Goal: Task Accomplishment & Management: Use online tool/utility

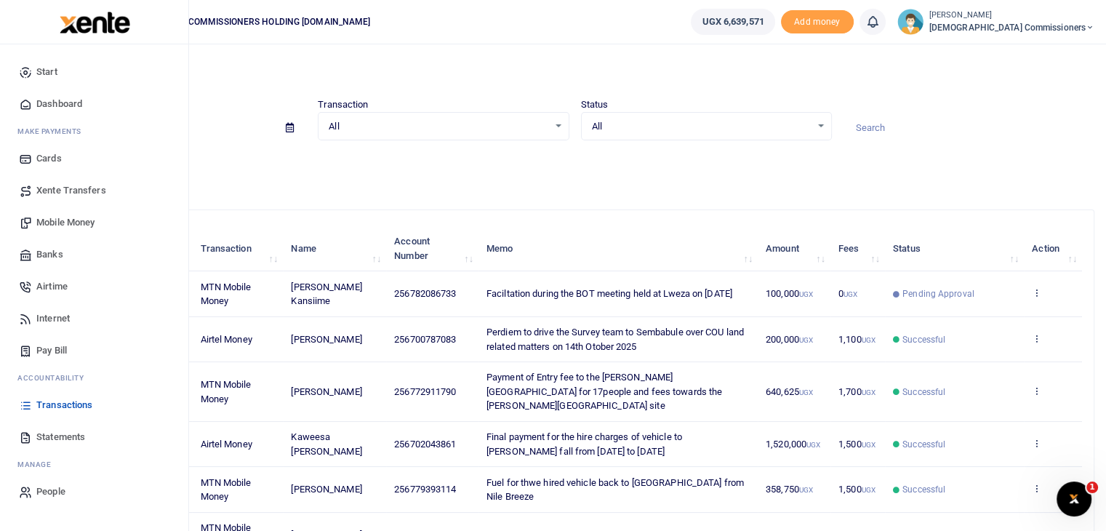
click at [68, 398] on span "Transactions" at bounding box center [64, 405] width 56 height 15
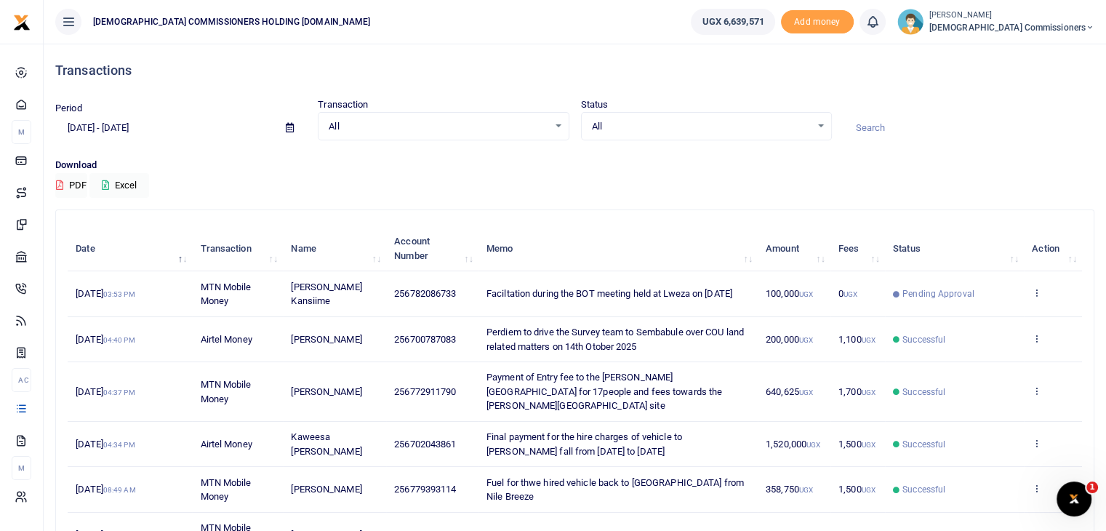
click at [291, 131] on icon at bounding box center [290, 127] width 8 height 9
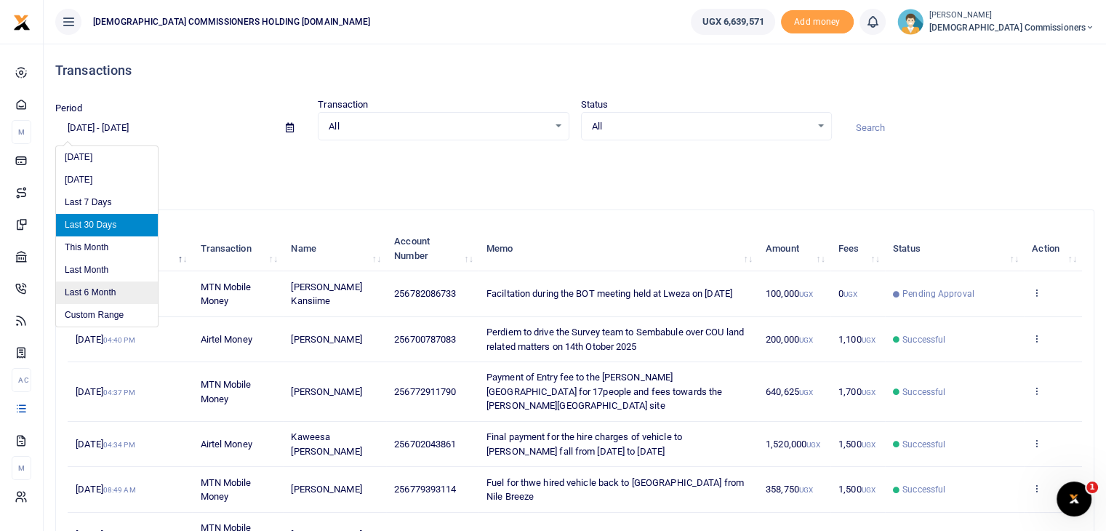
click at [101, 289] on li "Last 6 Month" at bounding box center [107, 292] width 102 height 23
type input "[DATE] - [DATE]"
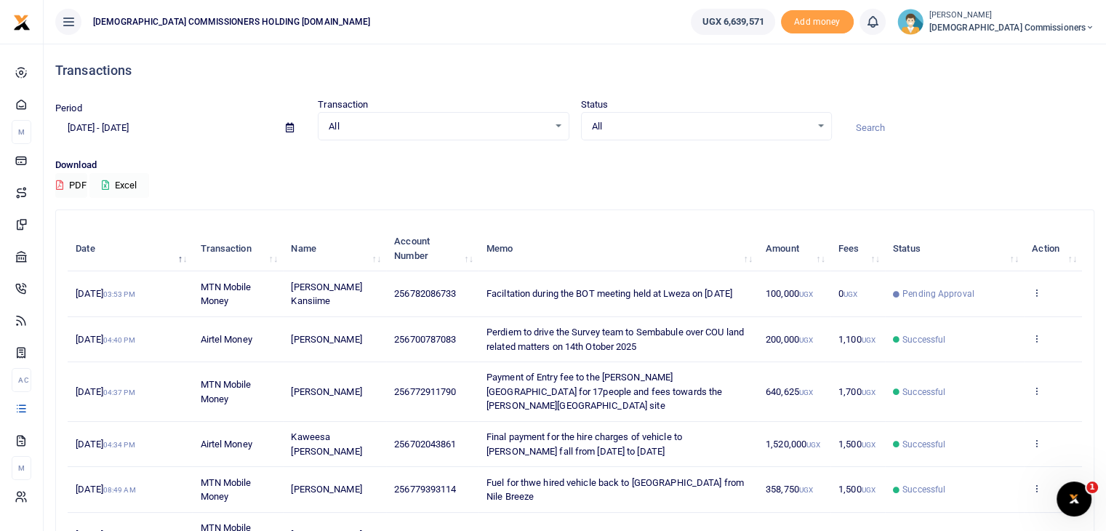
click at [124, 183] on button "Excel" at bounding box center [119, 185] width 60 height 25
